Goal: Task Accomplishment & Management: Manage account settings

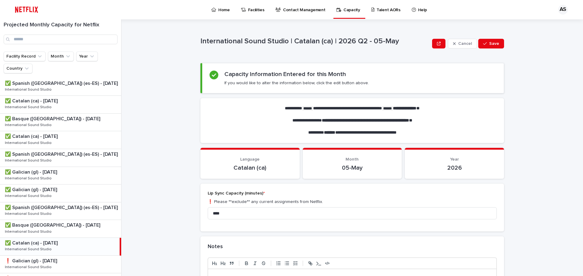
click at [218, 8] on p "Home" at bounding box center [224, 6] width 12 height 13
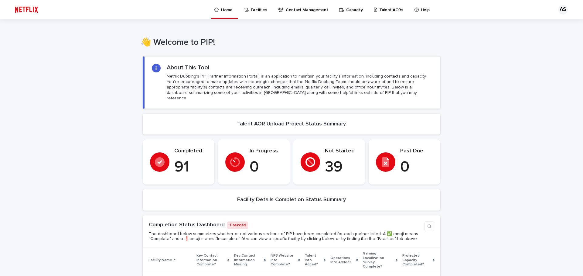
click at [379, 9] on p "Talent AORs" at bounding box center [391, 6] width 24 height 13
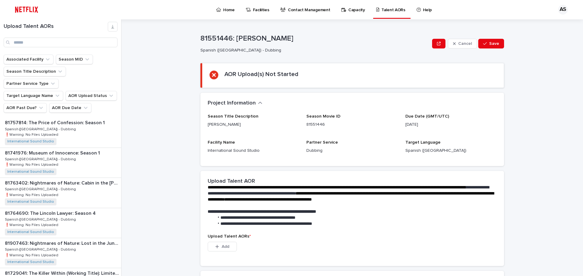
scroll to position [754, 0]
click at [97, 273] on div "Back Next" at bounding box center [95, 280] width 51 height 15
click at [98, 276] on span "Next" at bounding box center [104, 281] width 13 height 4
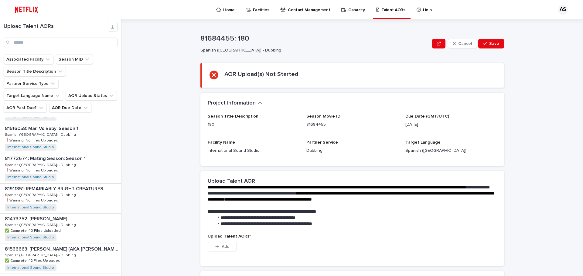
scroll to position [147, 0]
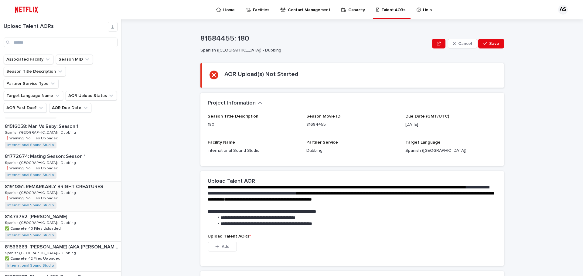
click at [70, 183] on p "81911351: REMARKABLY BRIGHT CREATURES" at bounding box center [55, 186] width 100 height 7
click at [65, 153] on p "81772674: Mating Season: Season 1" at bounding box center [46, 156] width 82 height 7
click at [64, 183] on p "81911351: REMARKABLY BRIGHT CREATURES" at bounding box center [55, 186] width 100 height 7
click at [57, 153] on p "81772674: Mating Season: Season 1" at bounding box center [46, 156] width 82 height 7
click at [62, 183] on p "81911351: REMARKABLY BRIGHT CREATURES" at bounding box center [55, 186] width 100 height 7
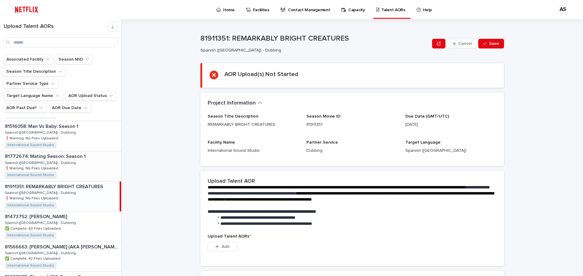
click at [58, 153] on p "81772674: Mating Season: Season 1" at bounding box center [46, 156] width 82 height 7
click at [63, 183] on p "81911351: REMARKABLY BRIGHT CREATURES" at bounding box center [55, 186] width 100 height 7
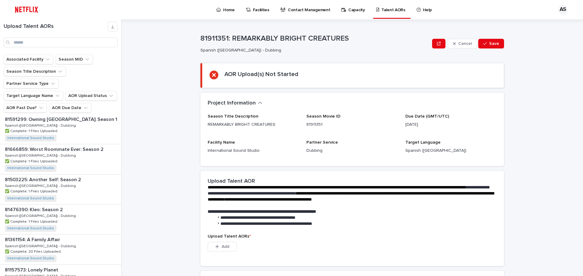
scroll to position [754, 0]
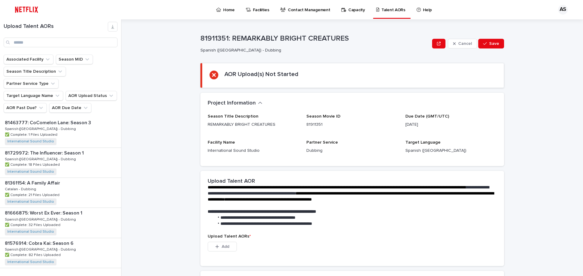
click at [82, 276] on span "Back" at bounding box center [86, 281] width 13 height 4
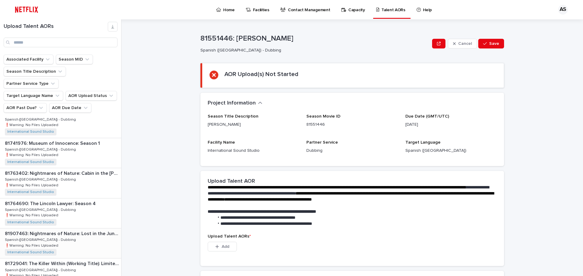
scroll to position [693, 0]
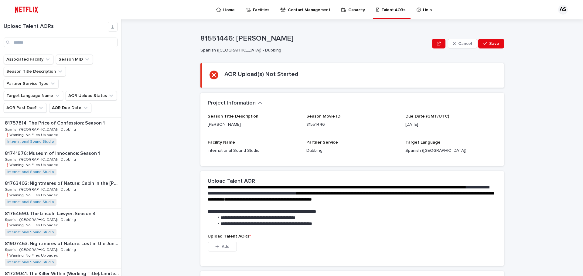
click at [561, 8] on div "AS" at bounding box center [563, 10] width 10 height 10
click at [545, 27] on p "Log Out" at bounding box center [557, 26] width 38 height 10
